Goal: Transaction & Acquisition: Subscribe to service/newsletter

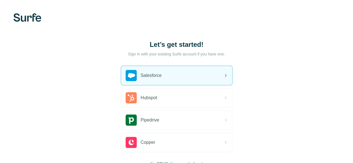
click at [6, 67] on div "Let’s get started! Sign in with your existing Surfe account if you have one. Sa…" at bounding box center [176, 103] width 353 height 207
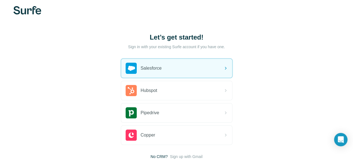
scroll to position [43, 0]
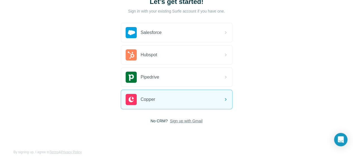
click at [170, 120] on span "Sign up with Gmail" at bounding box center [186, 121] width 33 height 6
click at [121, 137] on button "Sign up with Google" at bounding box center [177, 134] width 112 height 11
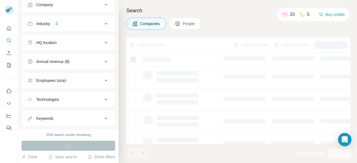
scroll to position [56, 0]
